Goal: Transaction & Acquisition: Purchase product/service

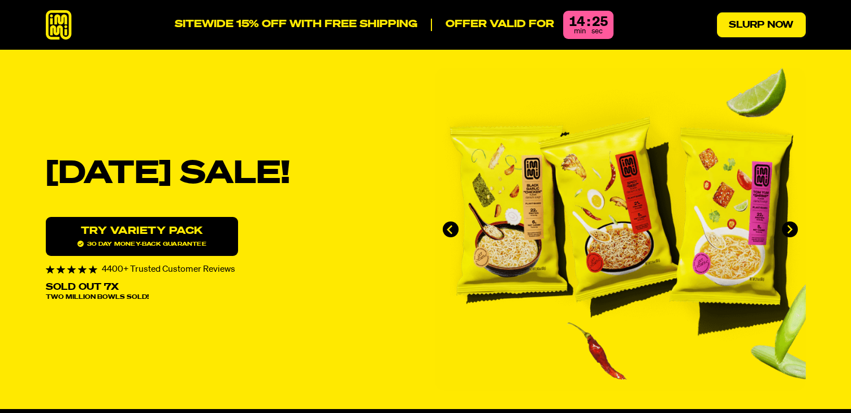
click at [745, 36] on link "Slurp Now" at bounding box center [761, 24] width 89 height 25
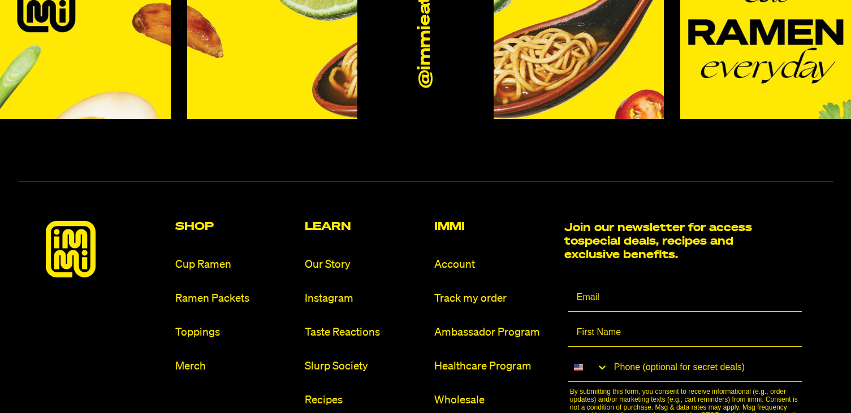
scroll to position [6622, 0]
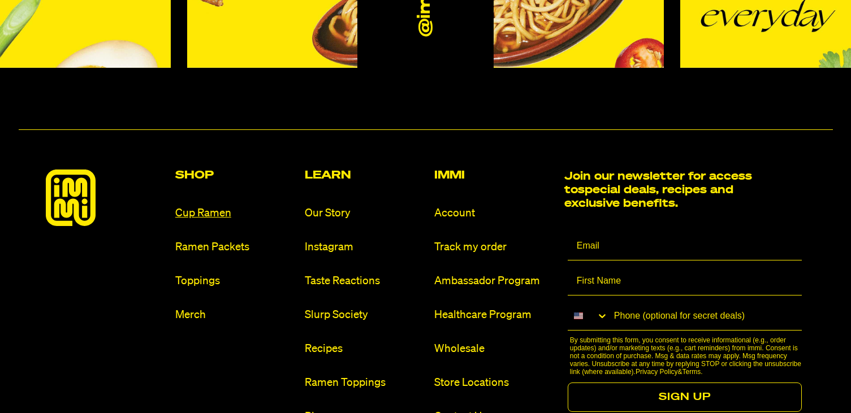
click at [195, 206] on link "Cup Ramen" at bounding box center [235, 213] width 120 height 15
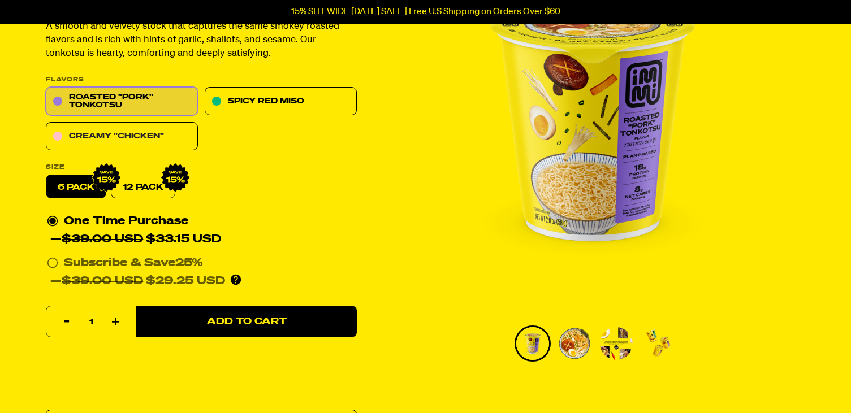
scroll to position [167, 0]
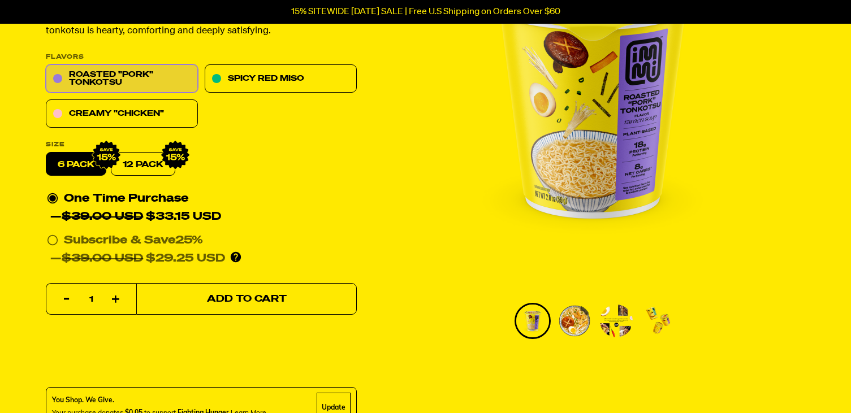
click at [245, 301] on span "Add to Cart" at bounding box center [246, 299] width 80 height 10
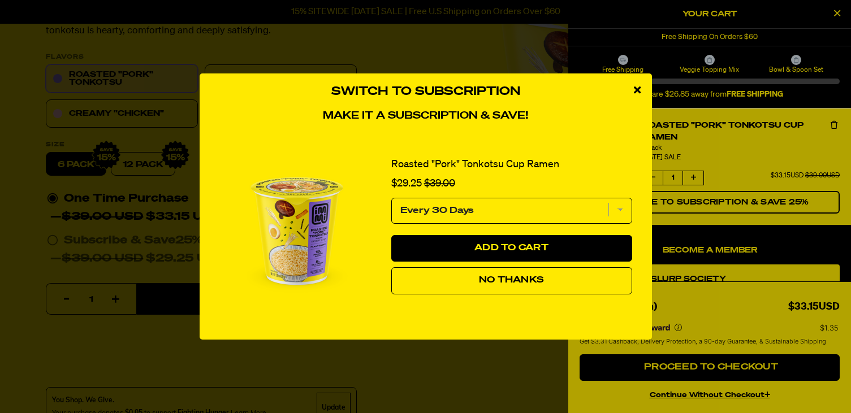
drag, startPoint x: 641, startPoint y: 88, endPoint x: 615, endPoint y: 90, distance: 26.1
click at [638, 89] on div "close modal" at bounding box center [636, 90] width 29 height 34
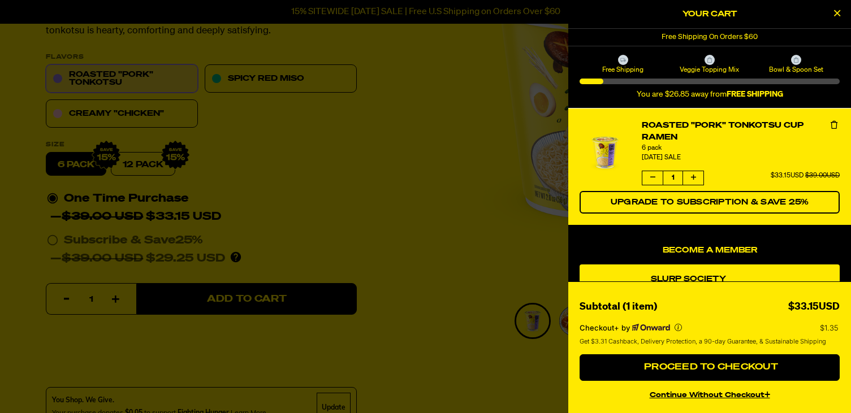
click at [115, 115] on div at bounding box center [425, 206] width 851 height 413
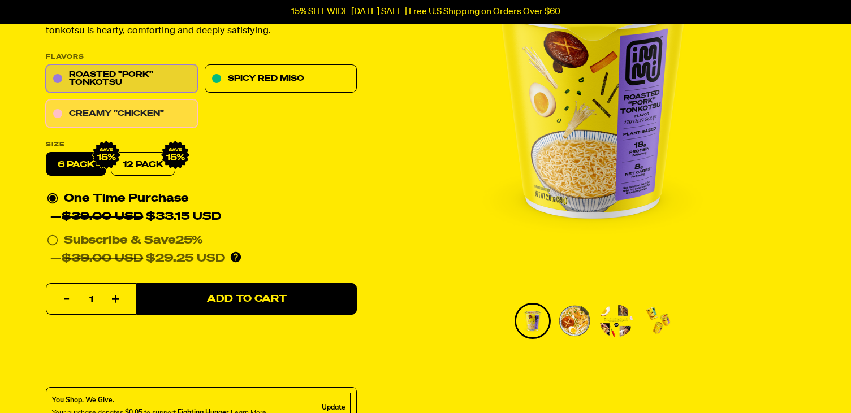
click at [108, 116] on link "Creamy "Chicken"" at bounding box center [122, 114] width 152 height 28
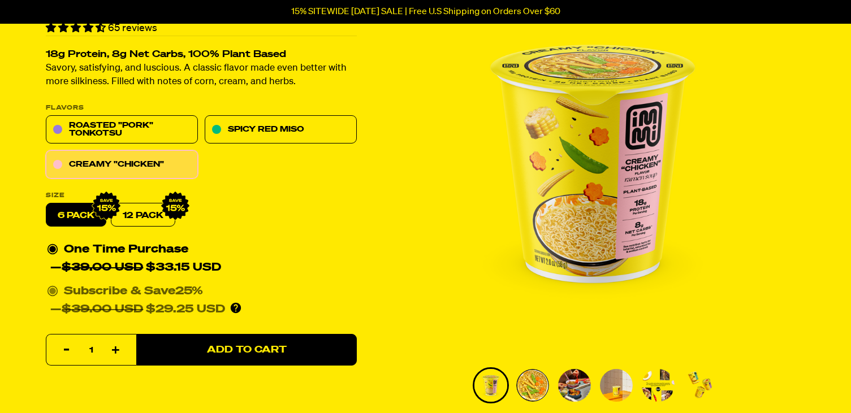
scroll to position [107, 0]
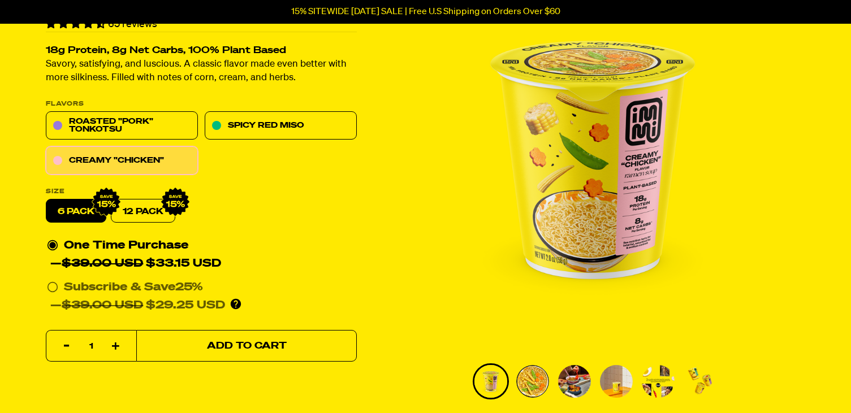
drag, startPoint x: 271, startPoint y: 338, endPoint x: 299, endPoint y: 328, distance: 29.3
click at [272, 337] on button "Add to Cart" at bounding box center [246, 347] width 220 height 32
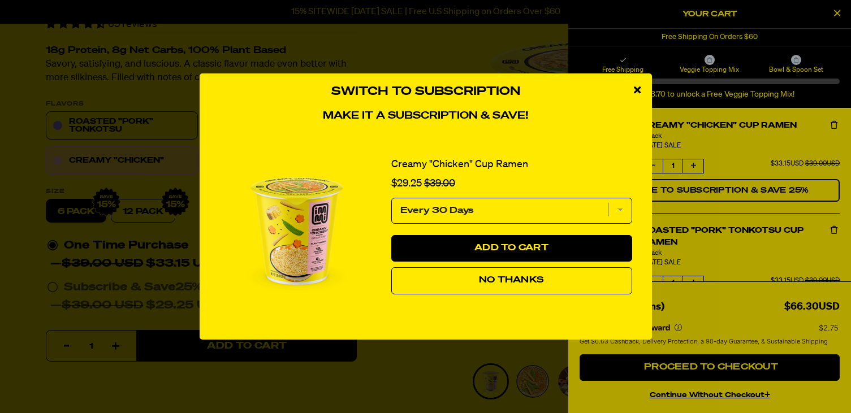
click at [470, 282] on button "No Thanks" at bounding box center [511, 280] width 241 height 27
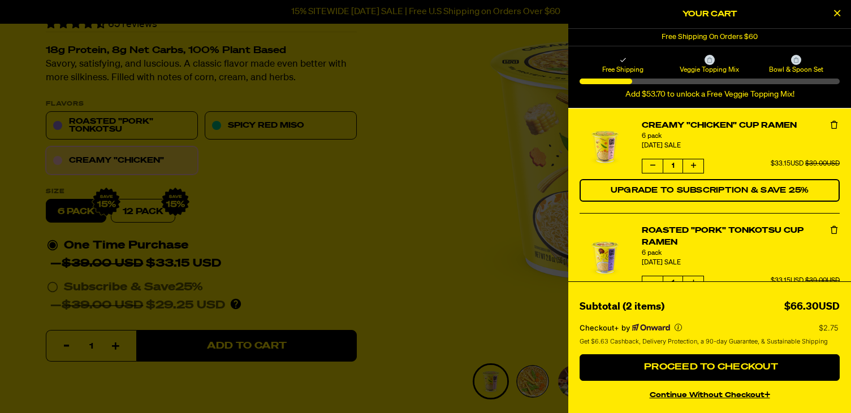
drag, startPoint x: 836, startPoint y: 18, endPoint x: 795, endPoint y: 31, distance: 43.4
click at [835, 18] on icon "Close Cart" at bounding box center [837, 13] width 6 height 10
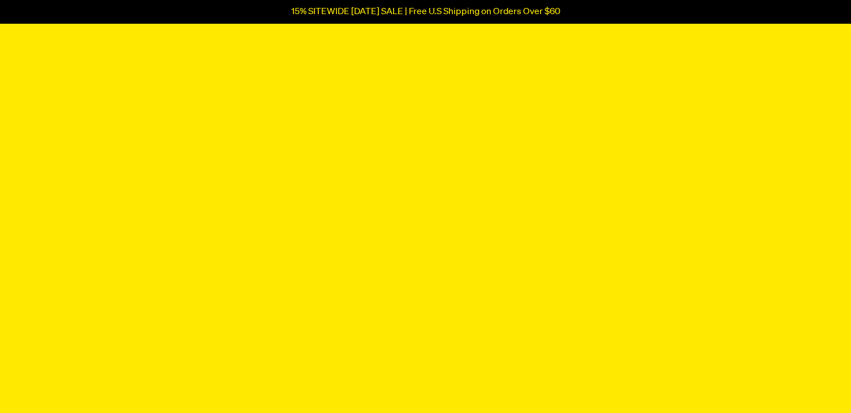
scroll to position [2322, 0]
